Goal: Leave review/rating: Leave review/rating

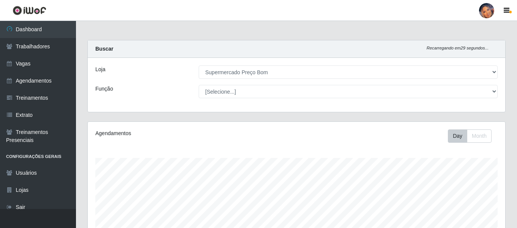
select select "169"
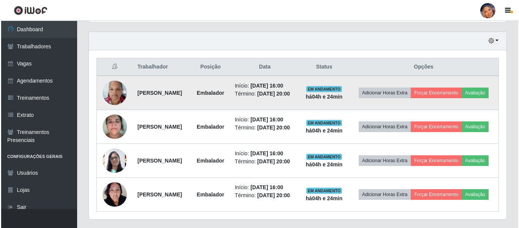
scroll to position [256, 0]
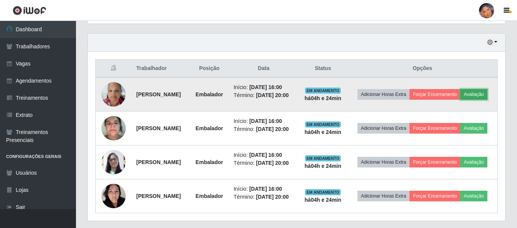
click at [460, 100] on button "Avaliação" at bounding box center [473, 94] width 27 height 11
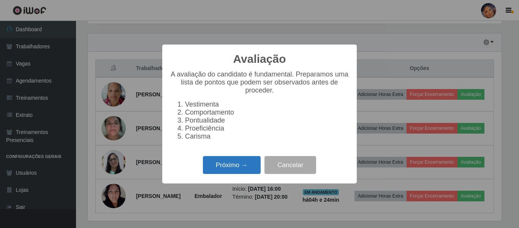
click at [240, 166] on button "Próximo →" at bounding box center [232, 165] width 58 height 18
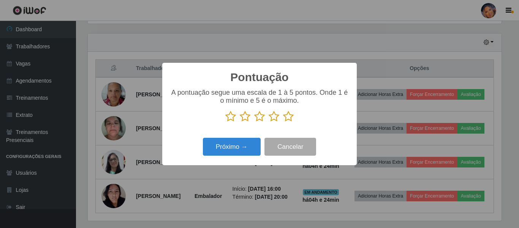
click at [289, 118] on icon at bounding box center [288, 116] width 11 height 11
click at [283, 122] on input "radio" at bounding box center [283, 122] width 0 height 0
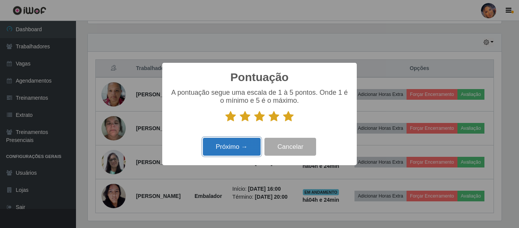
click at [253, 148] on button "Próximo →" at bounding box center [232, 147] width 58 height 18
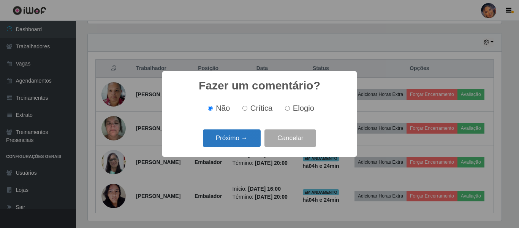
click at [255, 140] on button "Próximo →" at bounding box center [232, 138] width 58 height 18
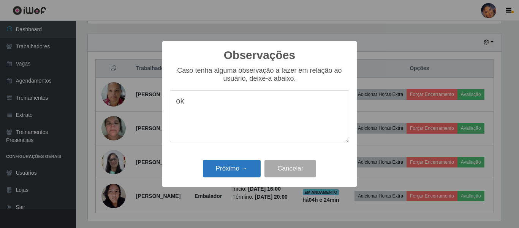
type textarea "ok"
click at [236, 165] on button "Próximo →" at bounding box center [232, 169] width 58 height 18
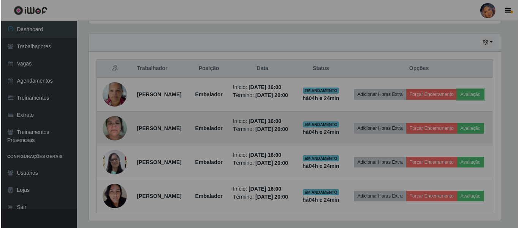
scroll to position [158, 418]
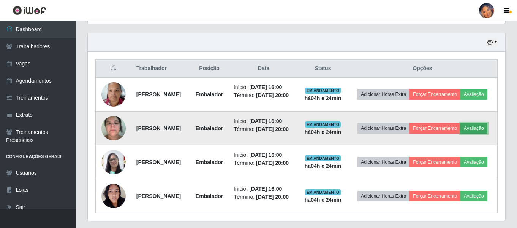
click at [460, 133] on button "Avaliação" at bounding box center [473, 128] width 27 height 11
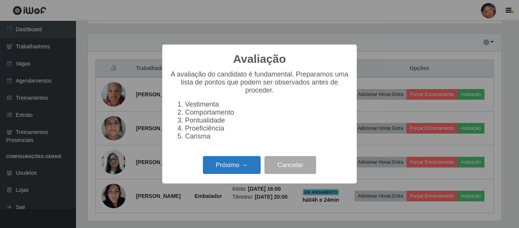
click at [219, 165] on button "Próximo →" at bounding box center [232, 165] width 58 height 18
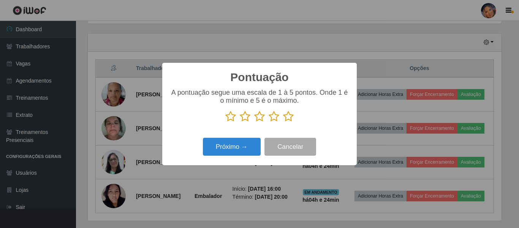
scroll to position [379746, 379490]
click at [289, 118] on icon at bounding box center [288, 116] width 11 height 11
click at [283, 122] on input "radio" at bounding box center [283, 122] width 0 height 0
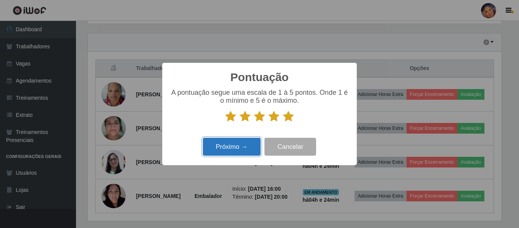
click at [246, 144] on button "Próximo →" at bounding box center [232, 147] width 58 height 18
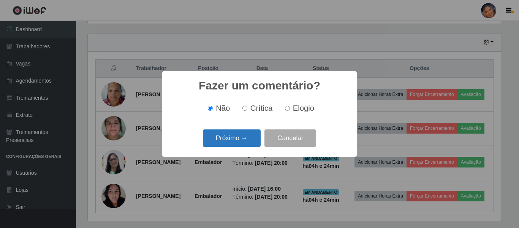
click at [246, 143] on button "Próximo →" at bounding box center [232, 138] width 58 height 18
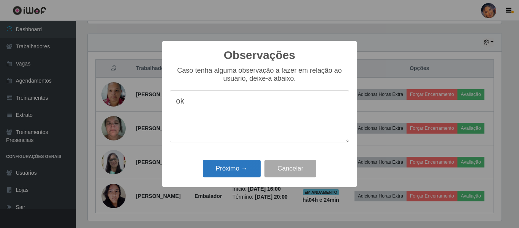
type textarea "ok"
click at [240, 165] on button "Próximo →" at bounding box center [232, 169] width 58 height 18
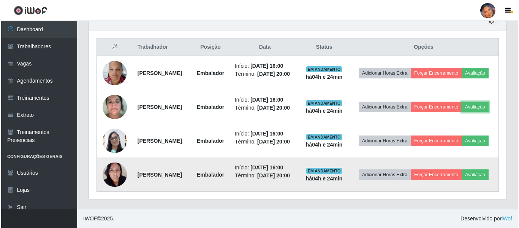
scroll to position [332, 0]
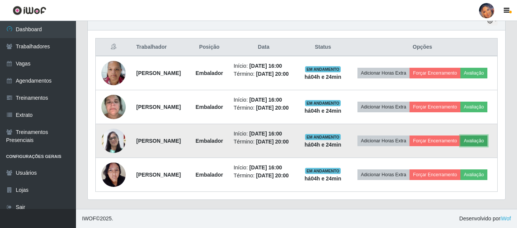
click at [460, 135] on button "Avaliação" at bounding box center [473, 140] width 27 height 11
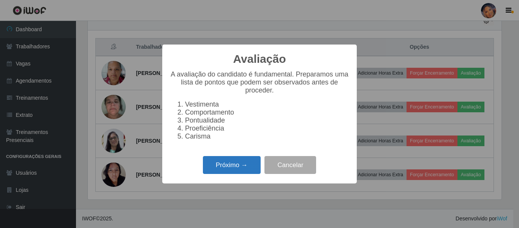
click at [239, 165] on button "Próximo →" at bounding box center [232, 165] width 58 height 18
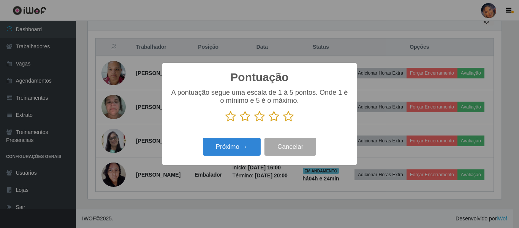
scroll to position [379746, 379490]
click at [289, 116] on icon at bounding box center [288, 116] width 11 height 11
click at [283, 122] on input "radio" at bounding box center [283, 122] width 0 height 0
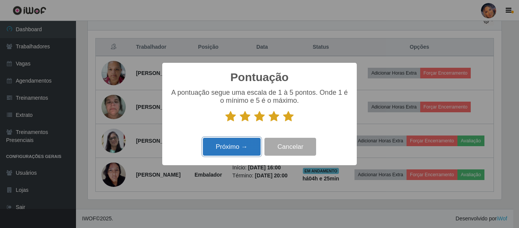
click at [242, 149] on button "Próximo →" at bounding box center [232, 147] width 58 height 18
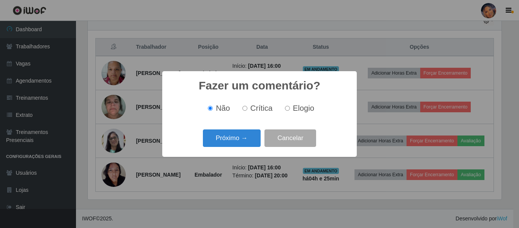
click at [242, 149] on div "Próximo → Cancelar" at bounding box center [259, 138] width 179 height 22
click at [242, 140] on button "Próximo →" at bounding box center [232, 138] width 58 height 18
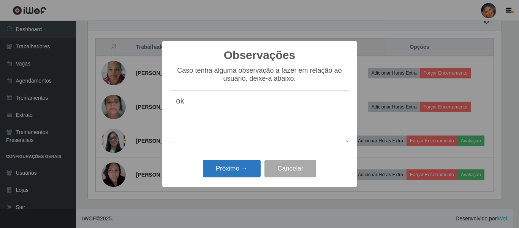
type textarea "ok"
click at [240, 168] on button "Próximo →" at bounding box center [232, 169] width 58 height 18
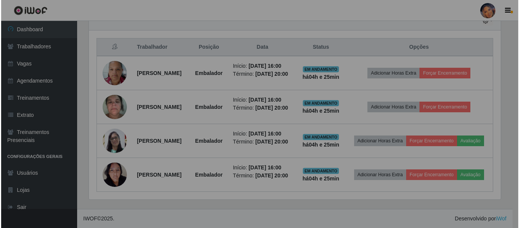
scroll to position [158, 418]
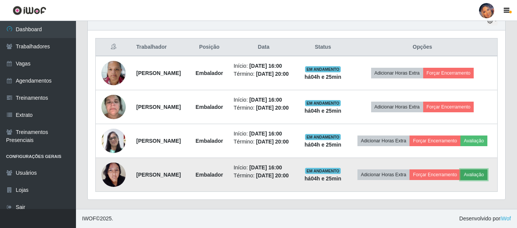
click at [460, 170] on button "Avaliação" at bounding box center [473, 174] width 27 height 11
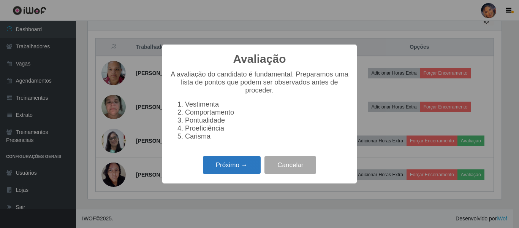
click at [227, 168] on button "Próximo →" at bounding box center [232, 165] width 58 height 18
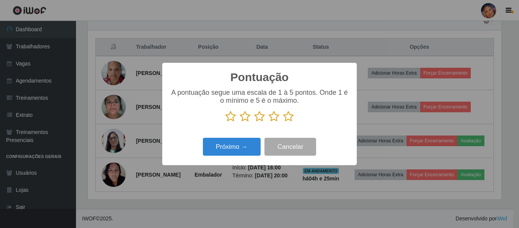
click at [290, 118] on icon at bounding box center [288, 116] width 11 height 11
click at [283, 122] on input "radio" at bounding box center [283, 122] width 0 height 0
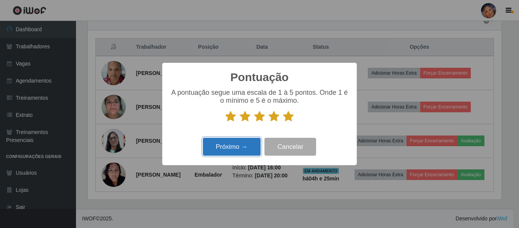
click at [245, 145] on button "Próximo →" at bounding box center [232, 147] width 58 height 18
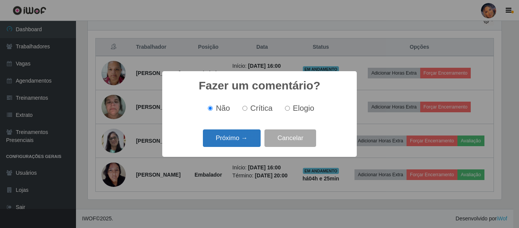
click at [245, 139] on button "Próximo →" at bounding box center [232, 138] width 58 height 18
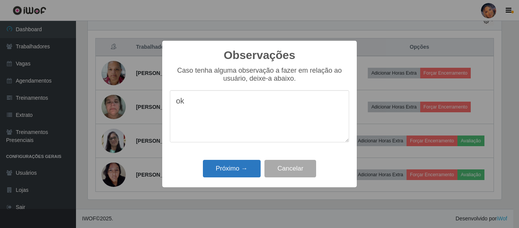
type textarea "ok"
click at [238, 165] on button "Próximo →" at bounding box center [232, 169] width 58 height 18
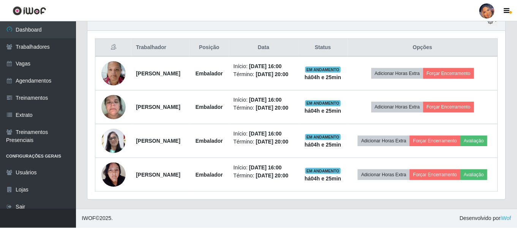
scroll to position [158, 418]
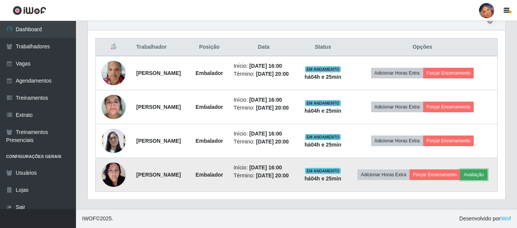
click at [460, 170] on button "Avaliação" at bounding box center [473, 174] width 27 height 11
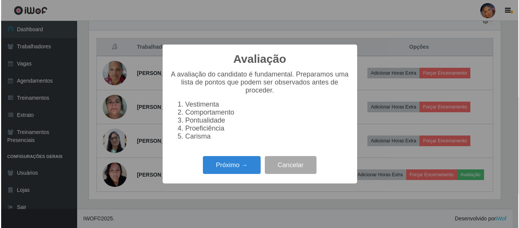
scroll to position [158, 414]
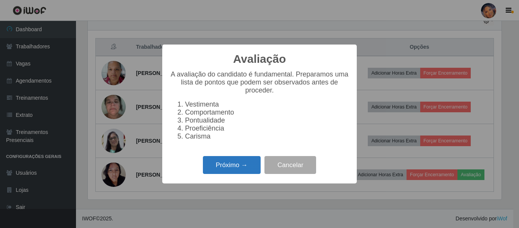
click at [236, 168] on button "Próximo →" at bounding box center [232, 165] width 58 height 18
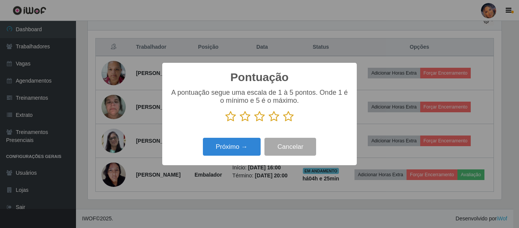
click at [289, 117] on icon at bounding box center [288, 116] width 11 height 11
click at [283, 122] on input "radio" at bounding box center [283, 122] width 0 height 0
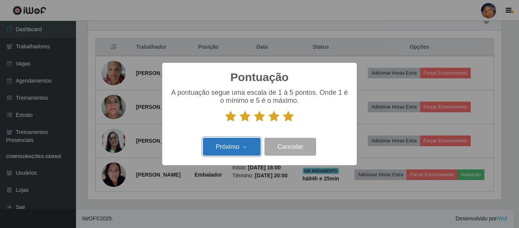
click at [241, 146] on button "Próximo →" at bounding box center [232, 147] width 58 height 18
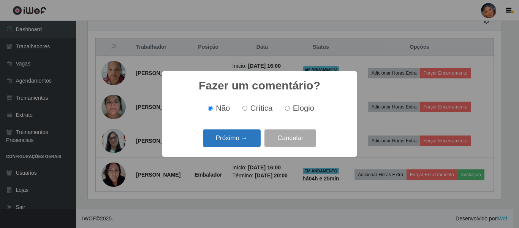
click at [246, 136] on button "Próximo →" at bounding box center [232, 138] width 58 height 18
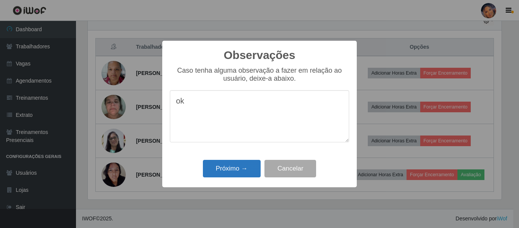
type textarea "ok"
click at [228, 164] on button "Próximo →" at bounding box center [232, 169] width 58 height 18
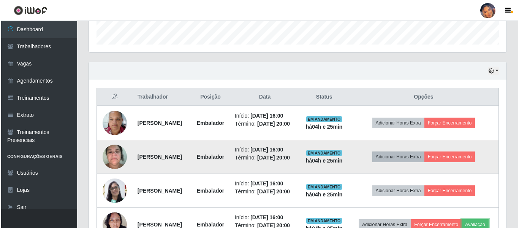
scroll to position [218, 0]
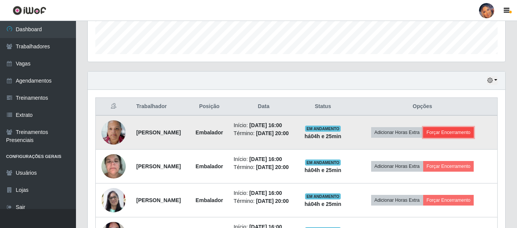
click at [462, 137] on button "Forçar Encerramento" at bounding box center [448, 132] width 51 height 11
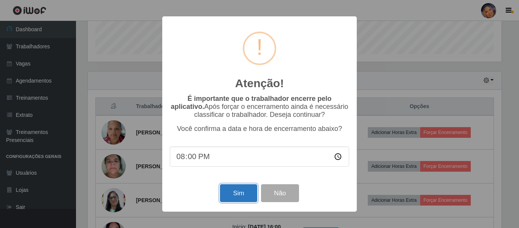
click at [240, 190] on button "Sim" at bounding box center [238, 193] width 37 height 18
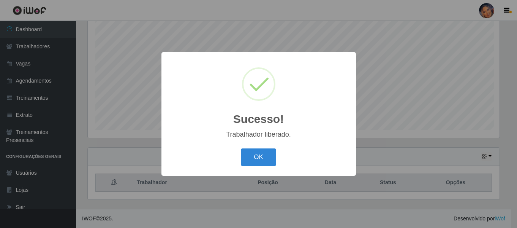
scroll to position [0, 0]
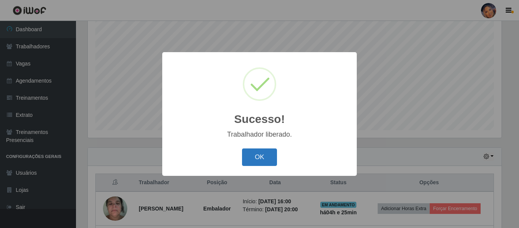
click at [265, 157] on button "OK" at bounding box center [259, 157] width 35 height 18
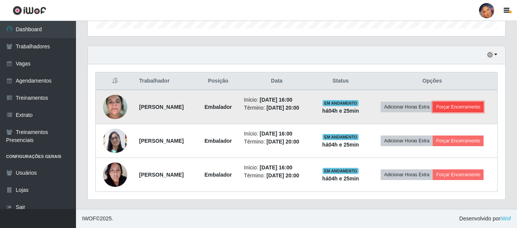
click at [466, 105] on button "Forçar Encerramento" at bounding box center [458, 106] width 51 height 11
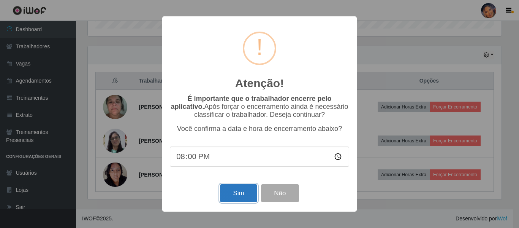
click at [239, 191] on button "Sim" at bounding box center [238, 193] width 37 height 18
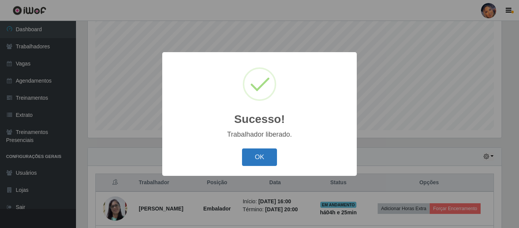
click at [258, 157] on button "OK" at bounding box center [259, 157] width 35 height 18
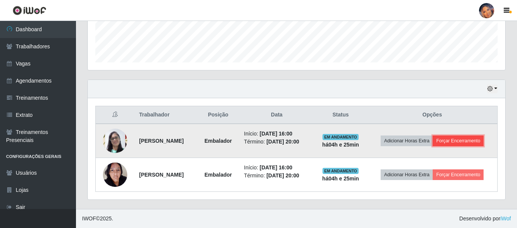
click at [462, 137] on button "Forçar Encerramento" at bounding box center [458, 140] width 51 height 11
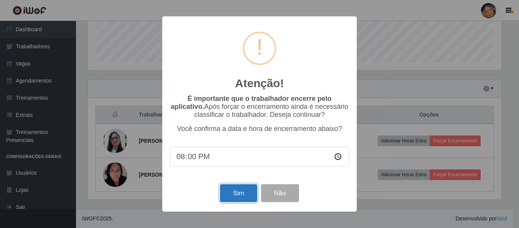
click at [242, 192] on button "Sim" at bounding box center [238, 193] width 37 height 18
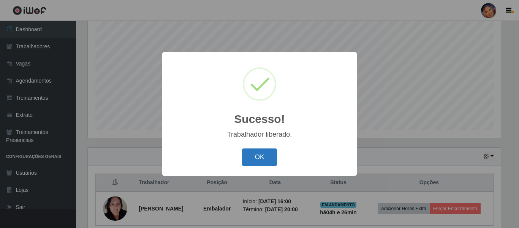
click at [264, 155] on button "OK" at bounding box center [259, 157] width 35 height 18
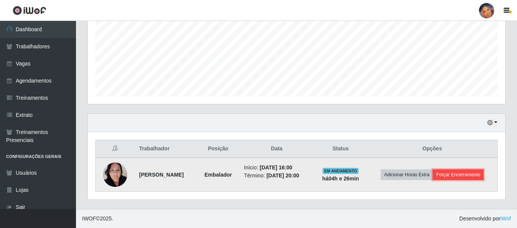
click at [461, 171] on button "Forçar Encerramento" at bounding box center [458, 174] width 51 height 11
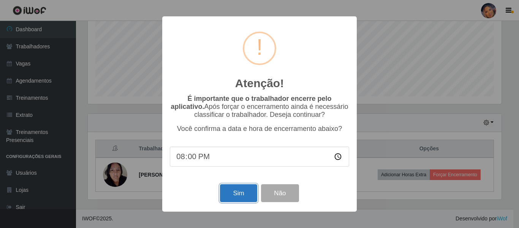
click at [237, 193] on button "Sim" at bounding box center [238, 193] width 37 height 18
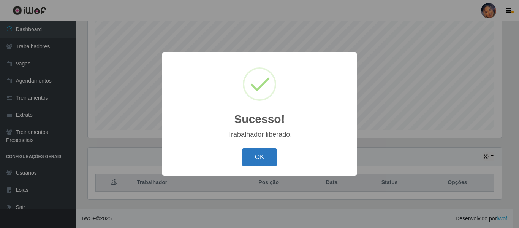
click at [258, 155] on button "OK" at bounding box center [259, 157] width 35 height 18
